Goal: Task Accomplishment & Management: Manage account settings

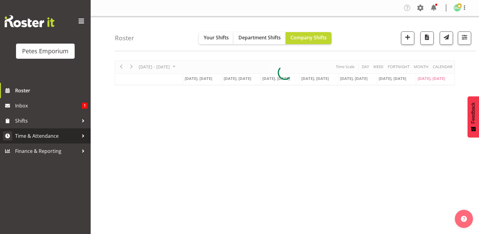
click at [55, 137] on span "Time & Attendance" at bounding box center [47, 135] width 64 height 9
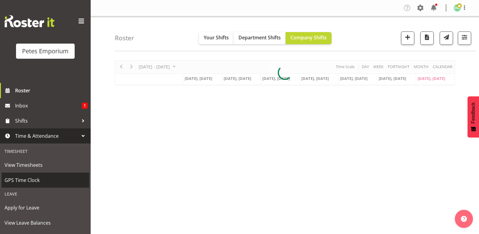
click at [35, 179] on span "GPS Time Clock" at bounding box center [46, 179] width 82 height 9
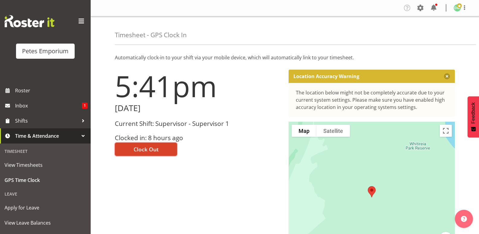
click at [154, 149] on span "Clock Out" at bounding box center [146, 149] width 25 height 8
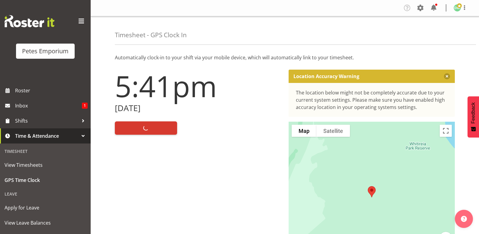
click at [460, 10] on img at bounding box center [457, 7] width 7 height 7
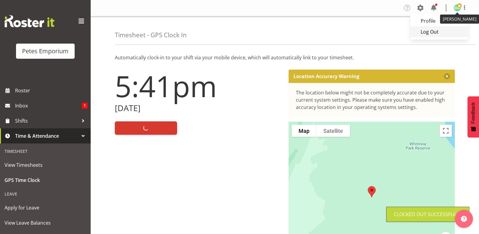
click at [431, 31] on link "Log Out" at bounding box center [439, 31] width 58 height 11
